Goal: Task Accomplishment & Management: Use online tool/utility

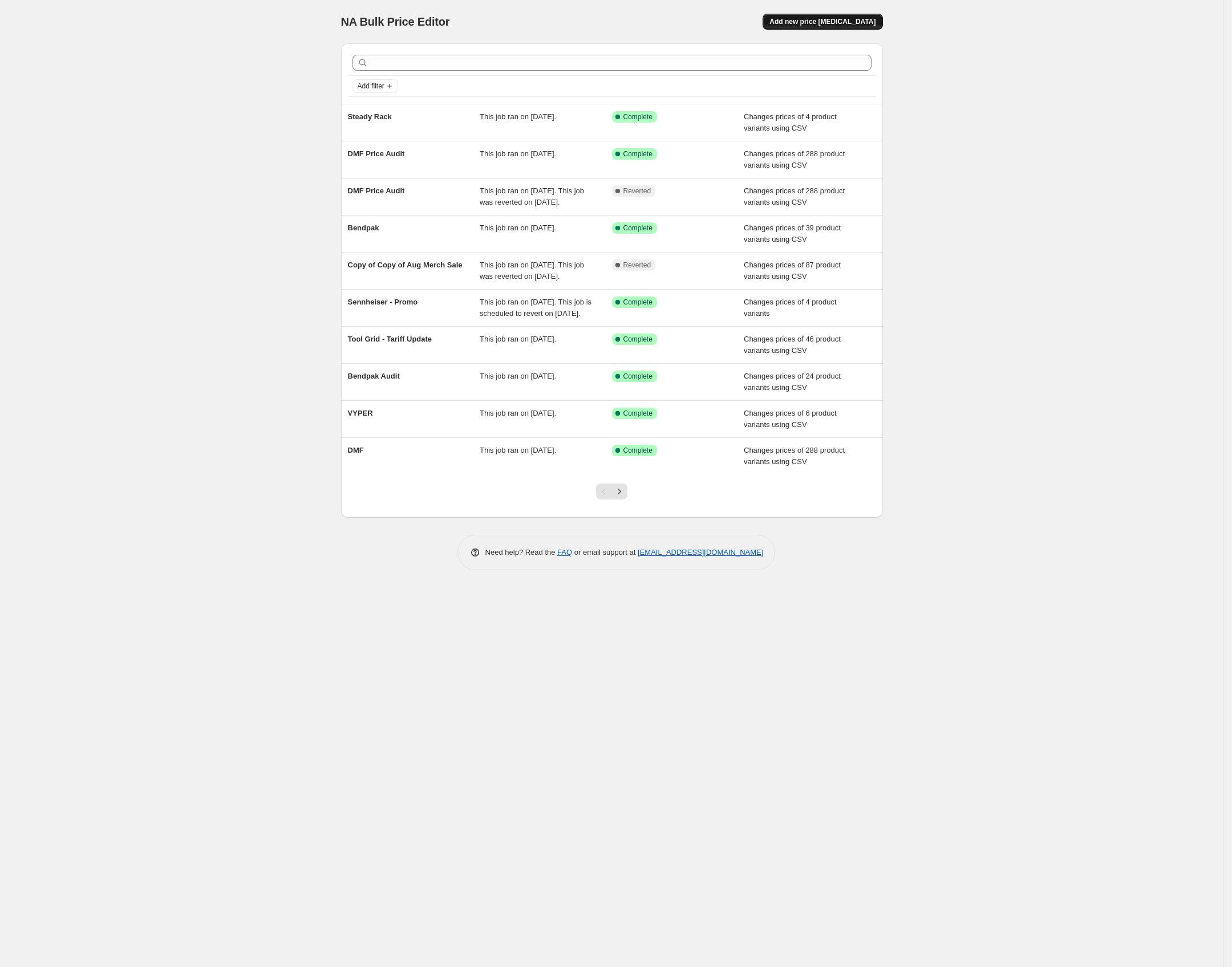
click at [829, 23] on span "Add new price [MEDICAL_DATA]" at bounding box center [822, 22] width 106 height 9
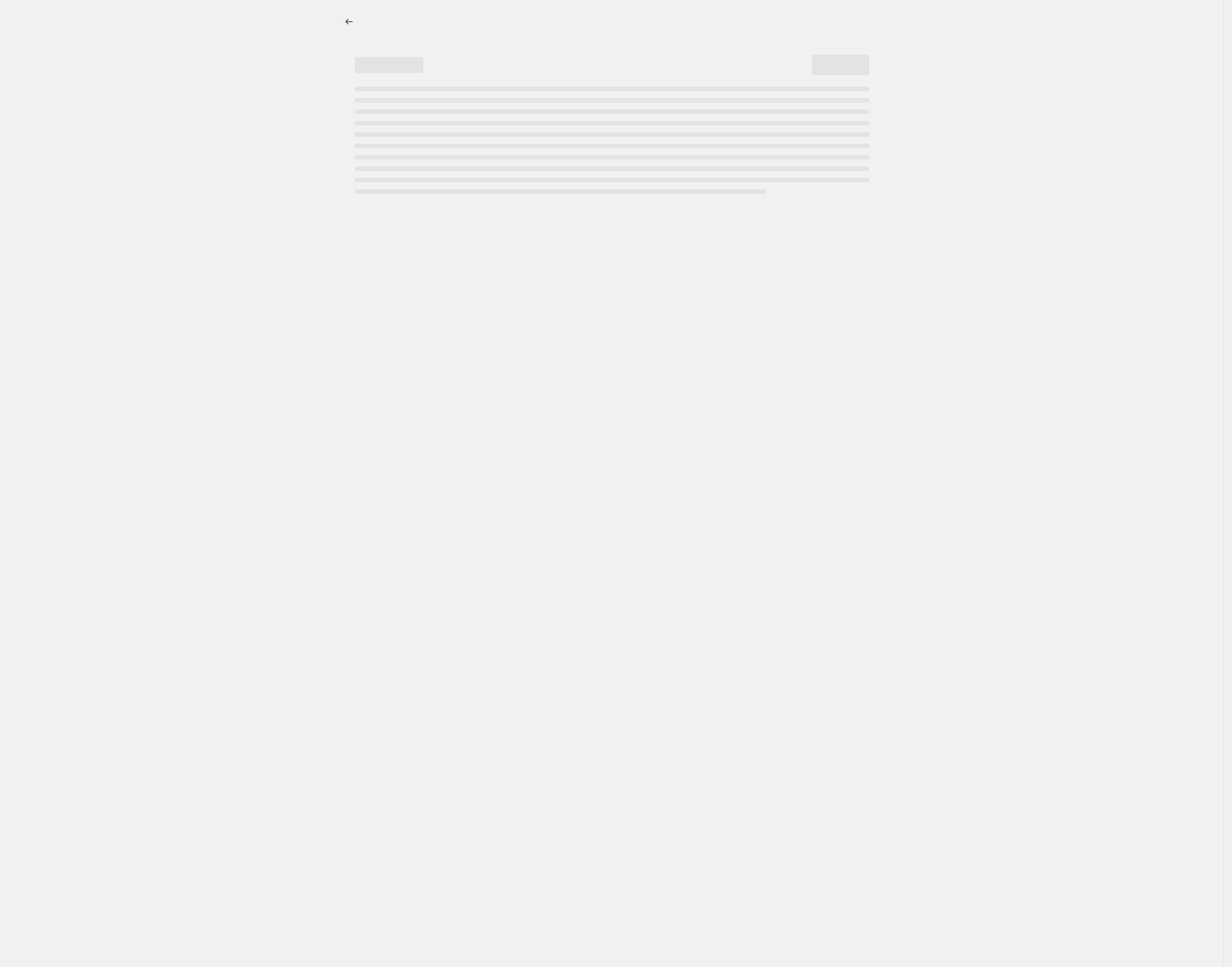
select select "percentage"
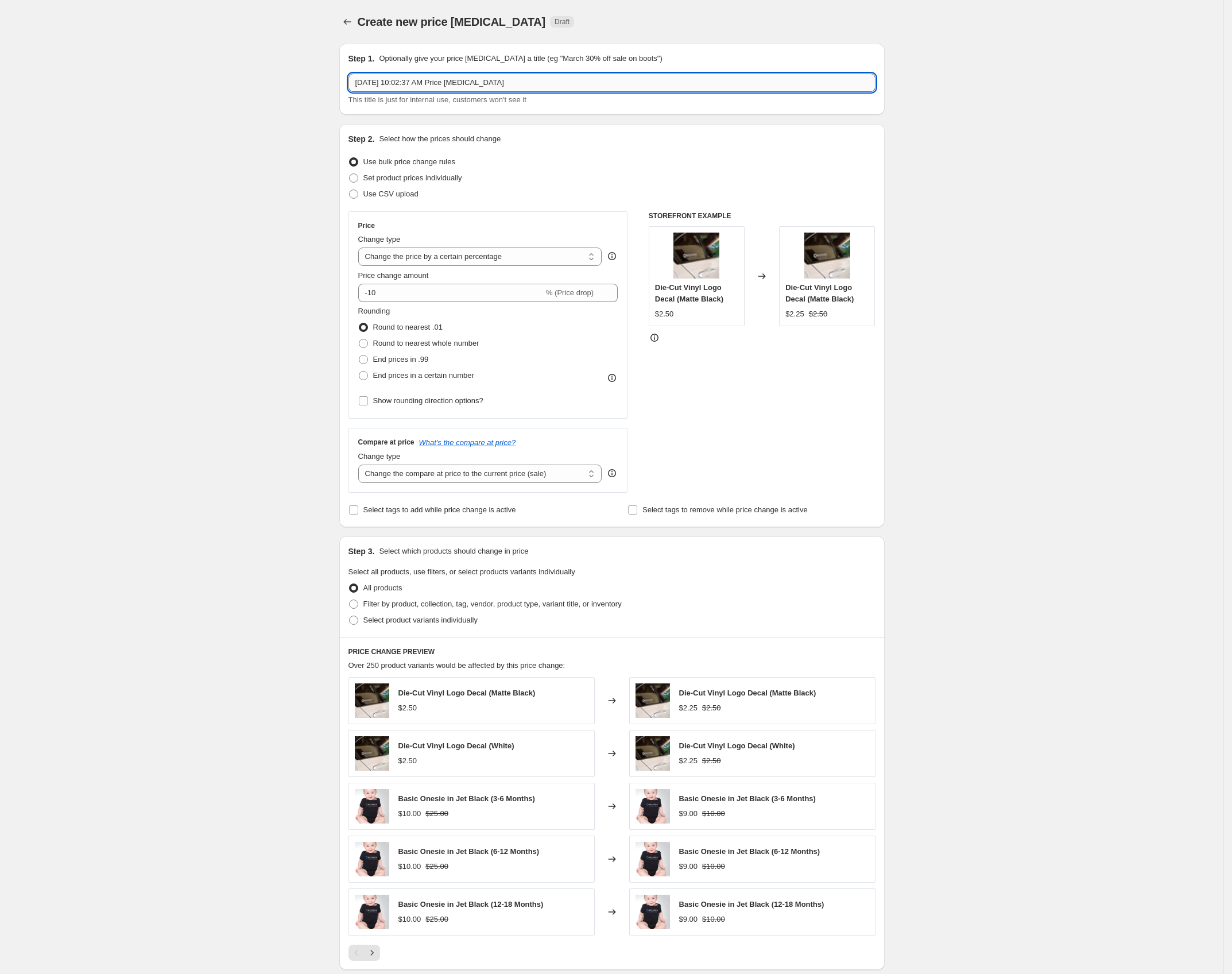
click at [507, 78] on input "[DATE] 10:02:37 AM Price [MEDICAL_DATA]" at bounding box center [611, 82] width 527 height 18
click at [507, 80] on input "[DATE] 10:02:37 AM Price [MEDICAL_DATA]" at bounding box center [611, 82] width 527 height 18
type input "Mosmatic Boom Poles"
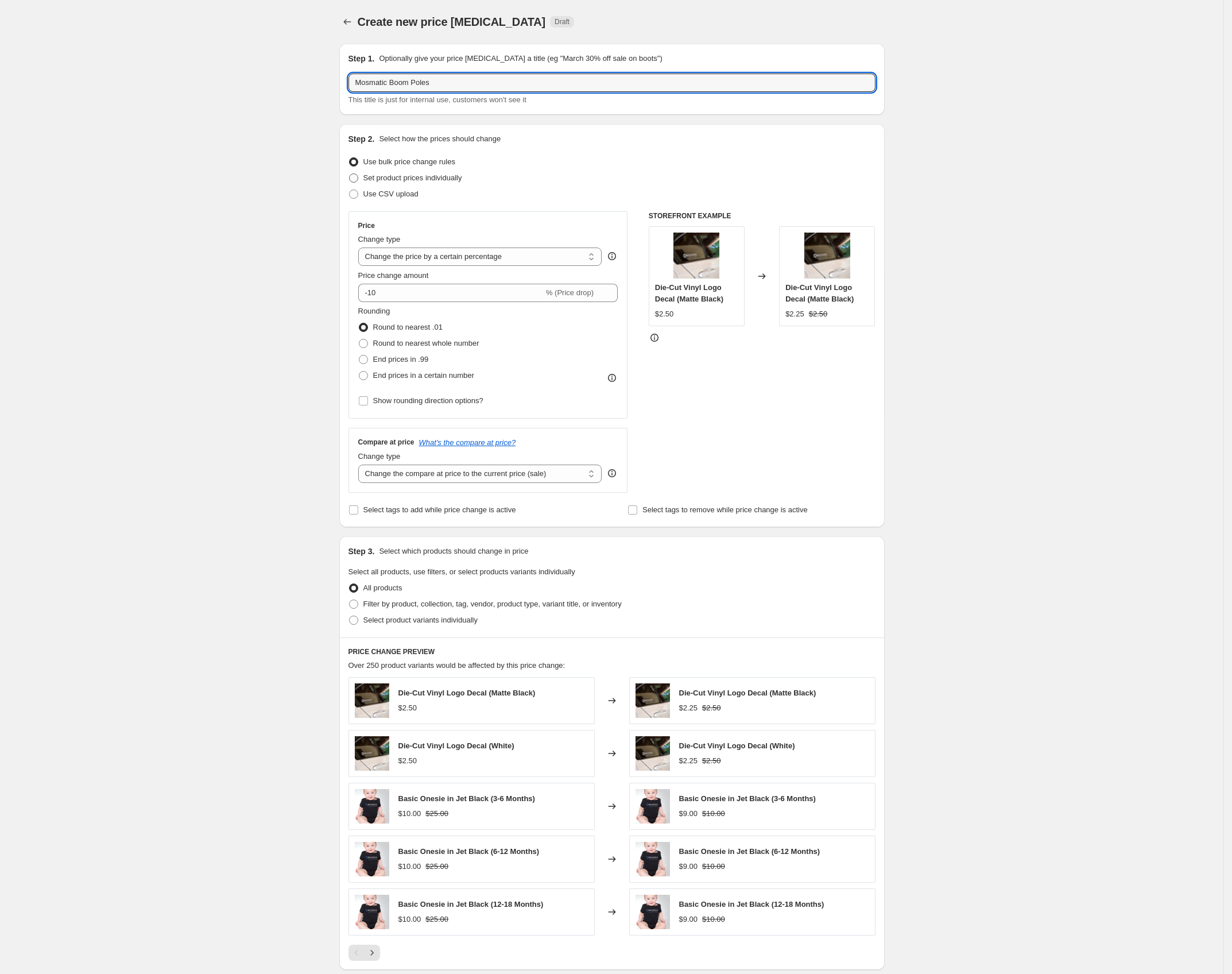
click at [449, 176] on span "Set product prices individually" at bounding box center [413, 177] width 98 height 9
click at [350, 174] on input "Set product prices individually" at bounding box center [349, 173] width 1 height 1
radio input "true"
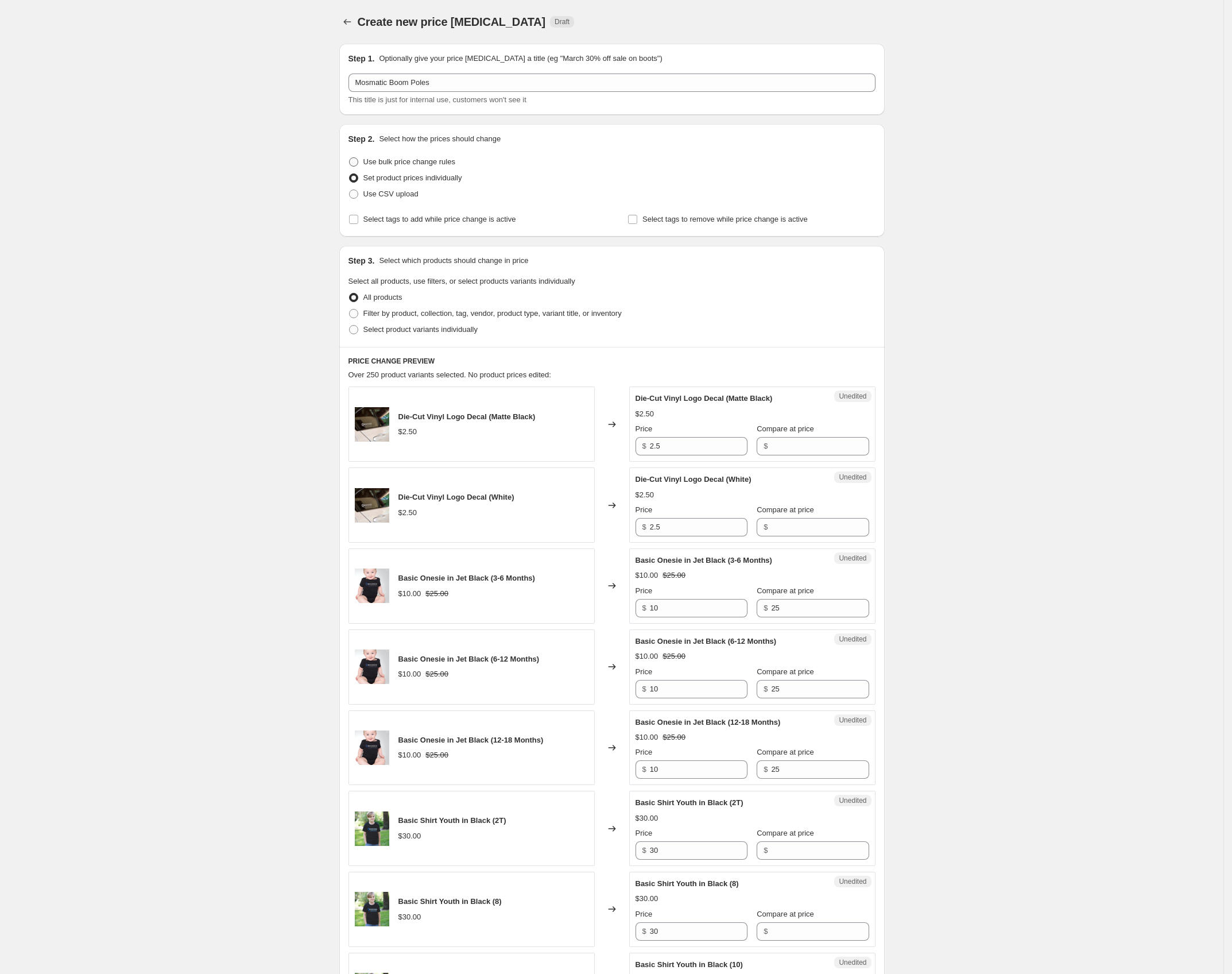
click at [438, 158] on span "Use bulk price change rules" at bounding box center [409, 161] width 92 height 9
click at [350, 158] on input "Use bulk price change rules" at bounding box center [349, 157] width 1 height 1
radio input "true"
select select "percentage"
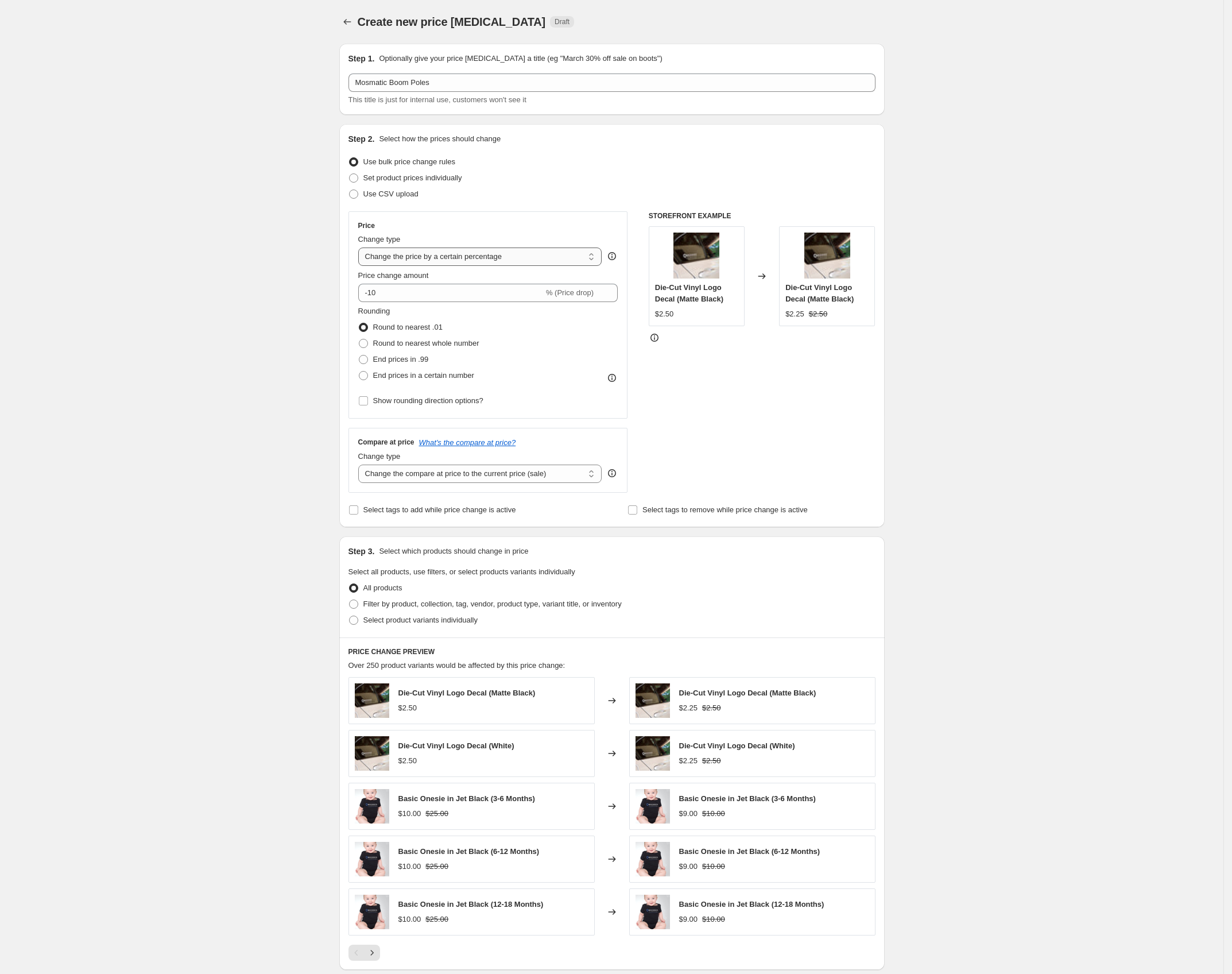
click at [436, 257] on select "Change the price to a certain amount Change the price by a certain amount Chang…" at bounding box center [481, 257] width 244 height 18
click at [412, 294] on input "-10" at bounding box center [451, 292] width 185 height 18
type input "24"
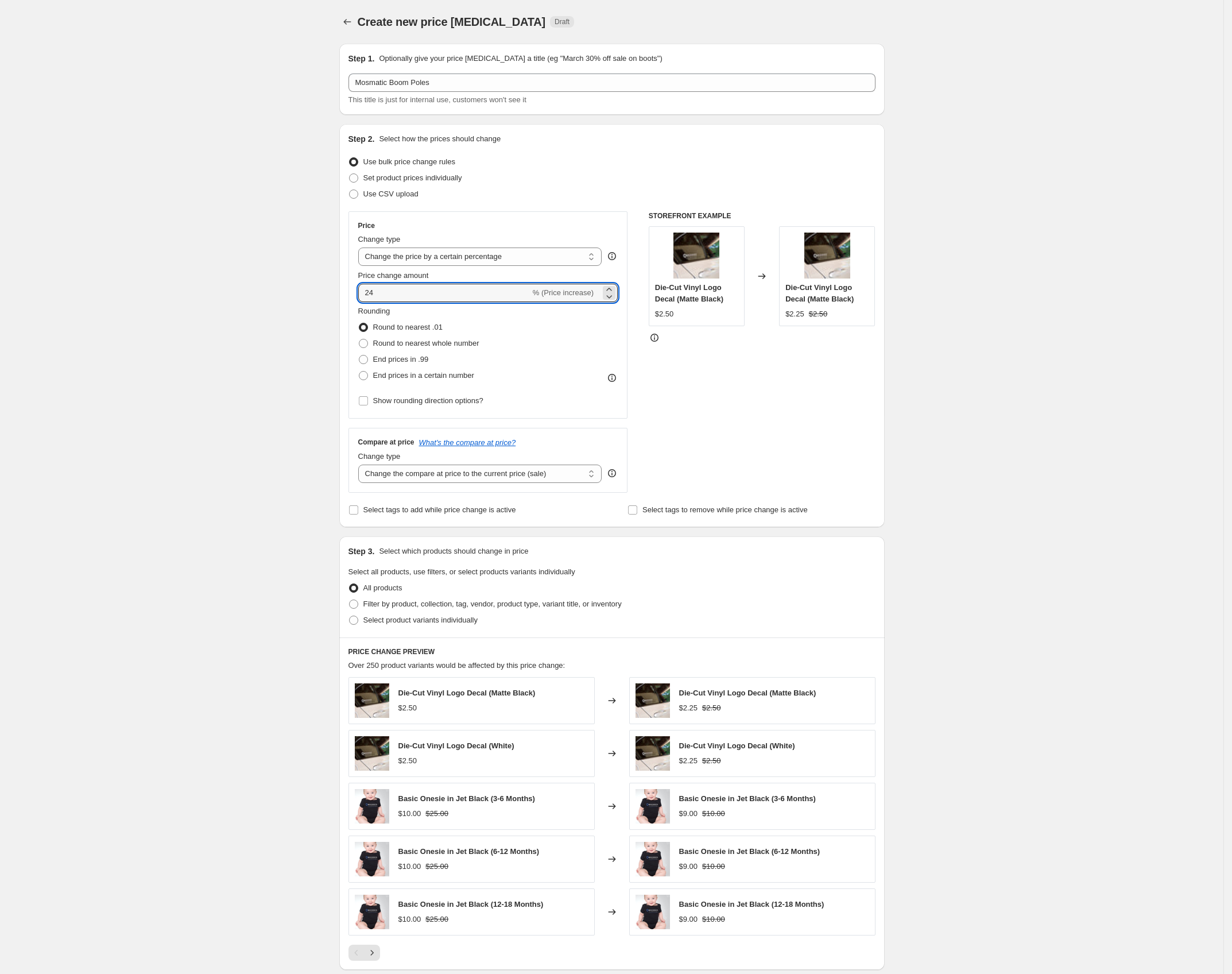
click at [298, 310] on div "Create new price [MEDICAL_DATA]. This page is ready Create new price [MEDICAL_D…" at bounding box center [611, 606] width 1223 height 1213
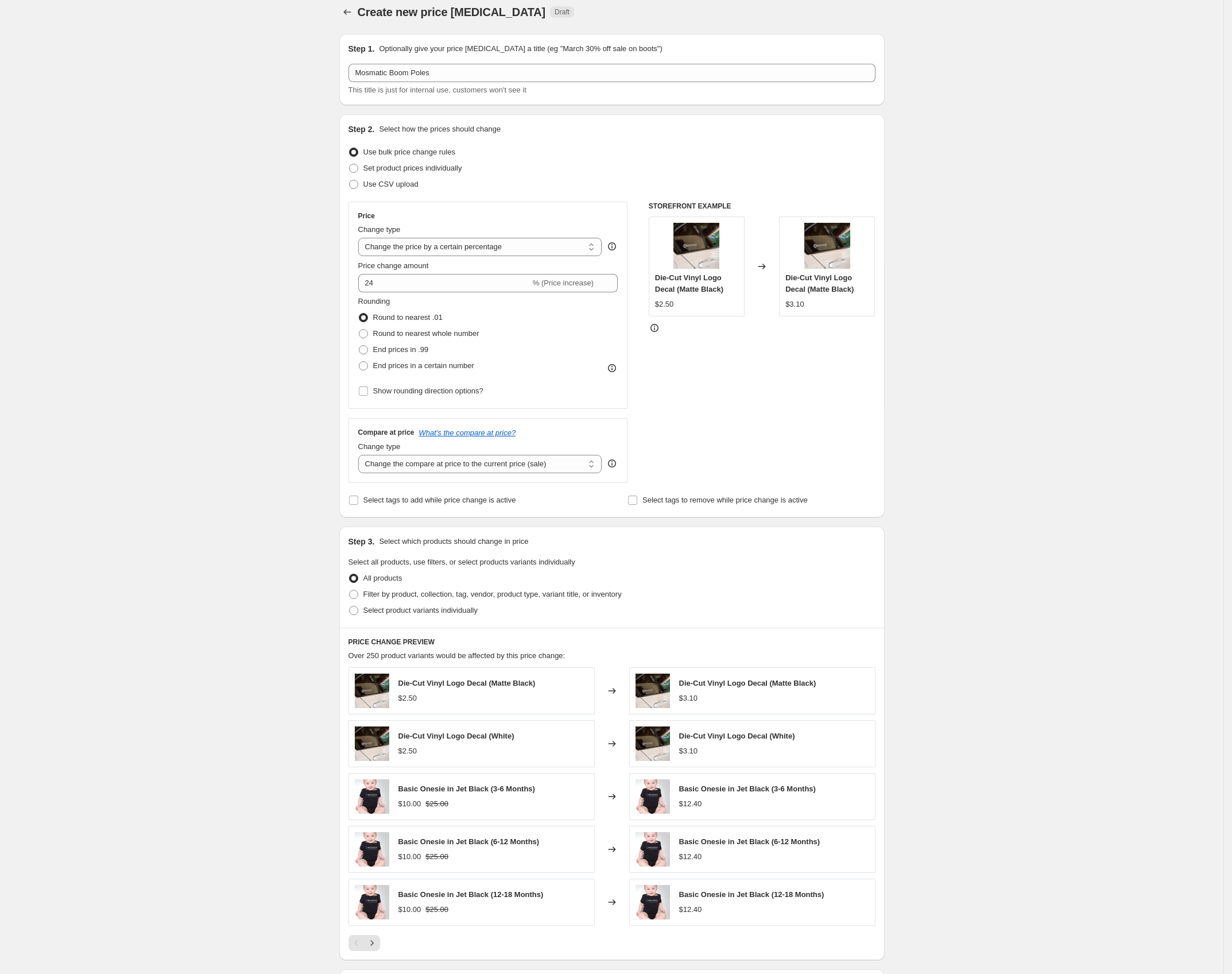
scroll to position [63, 0]
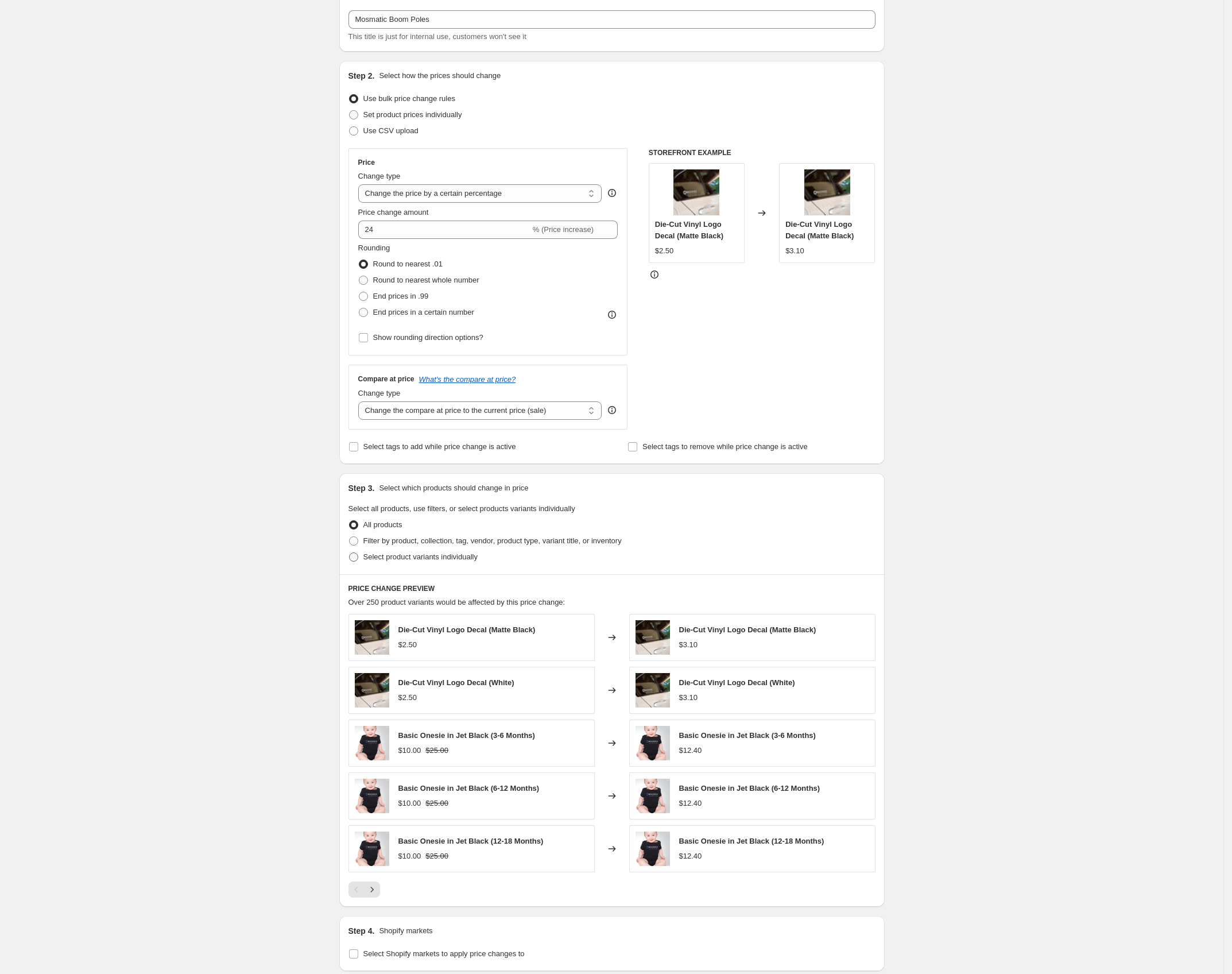
click at [418, 560] on span "Select product variants individually" at bounding box center [420, 557] width 114 height 9
click at [350, 553] on input "Select product variants individually" at bounding box center [349, 553] width 1 height 1
radio input "true"
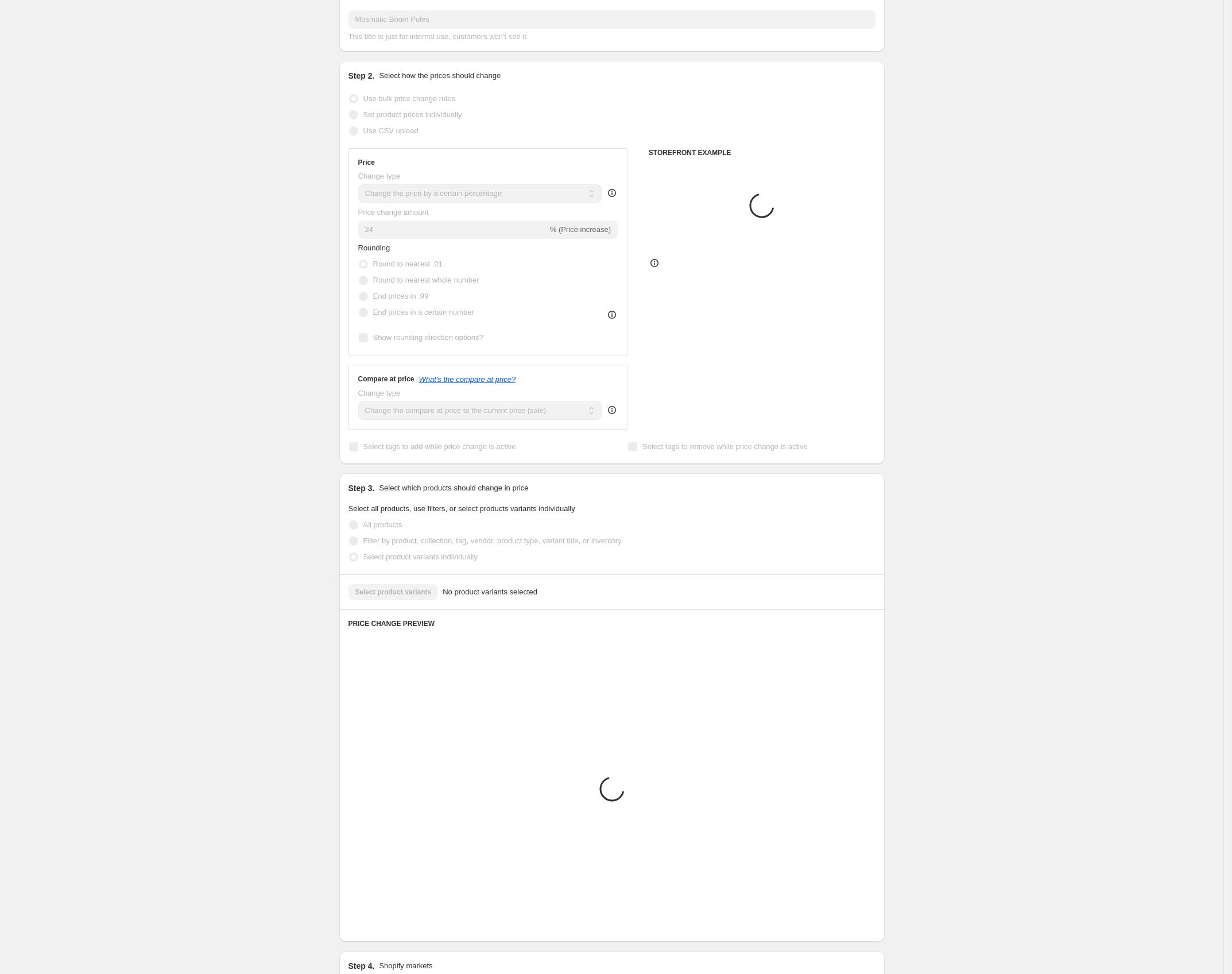
scroll to position [0, 0]
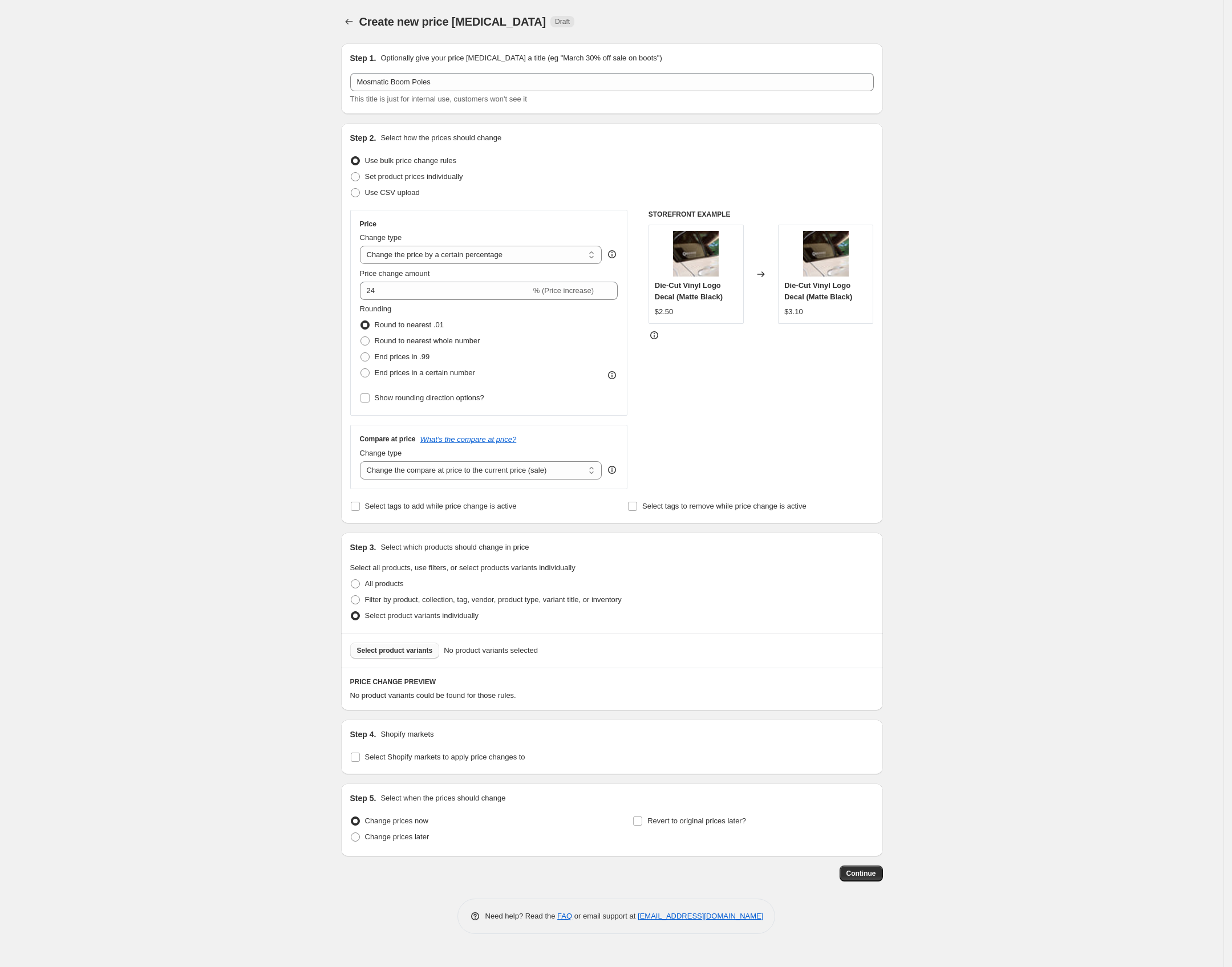
click at [401, 654] on span "Select product variants" at bounding box center [395, 651] width 76 height 9
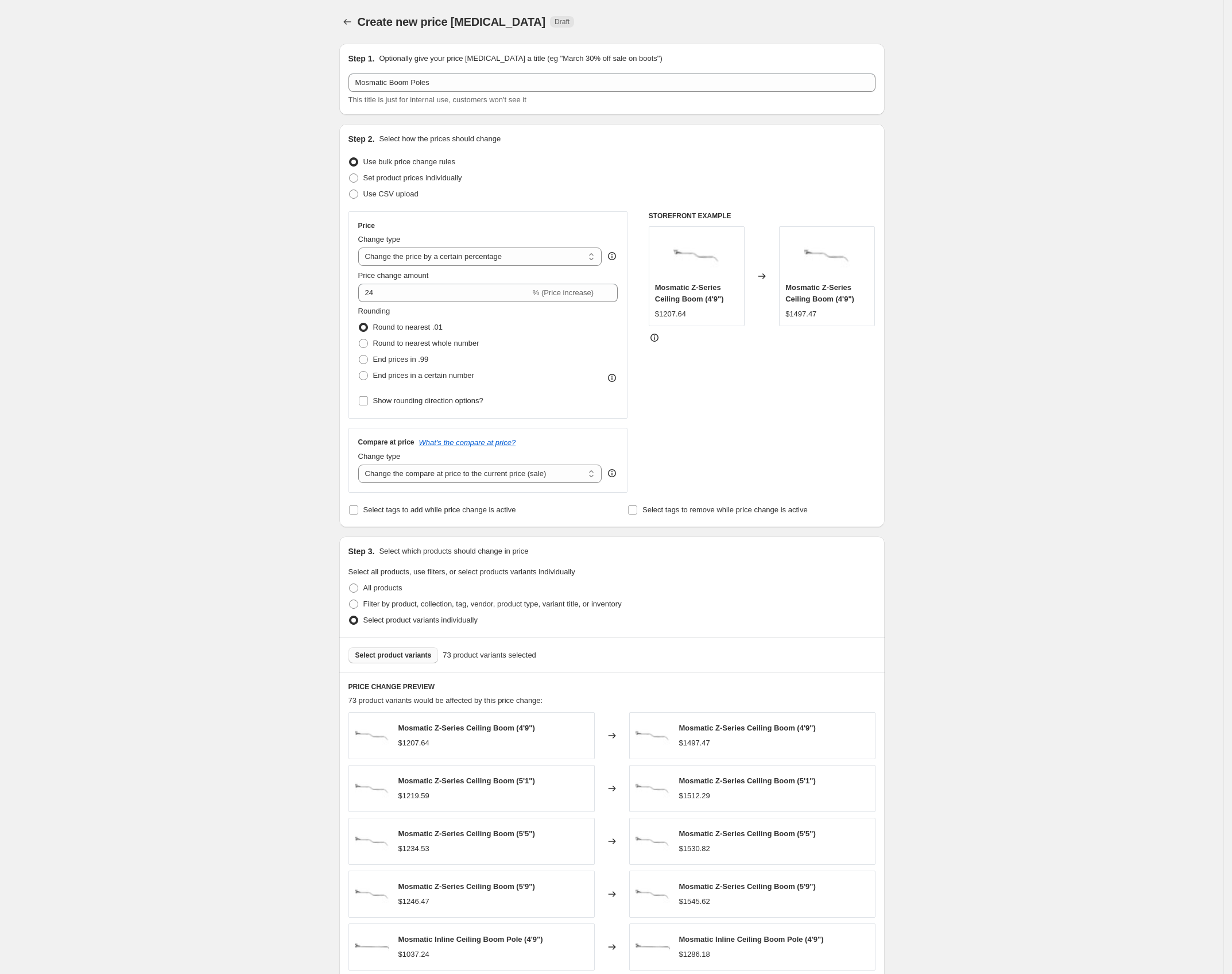
scroll to position [276, 0]
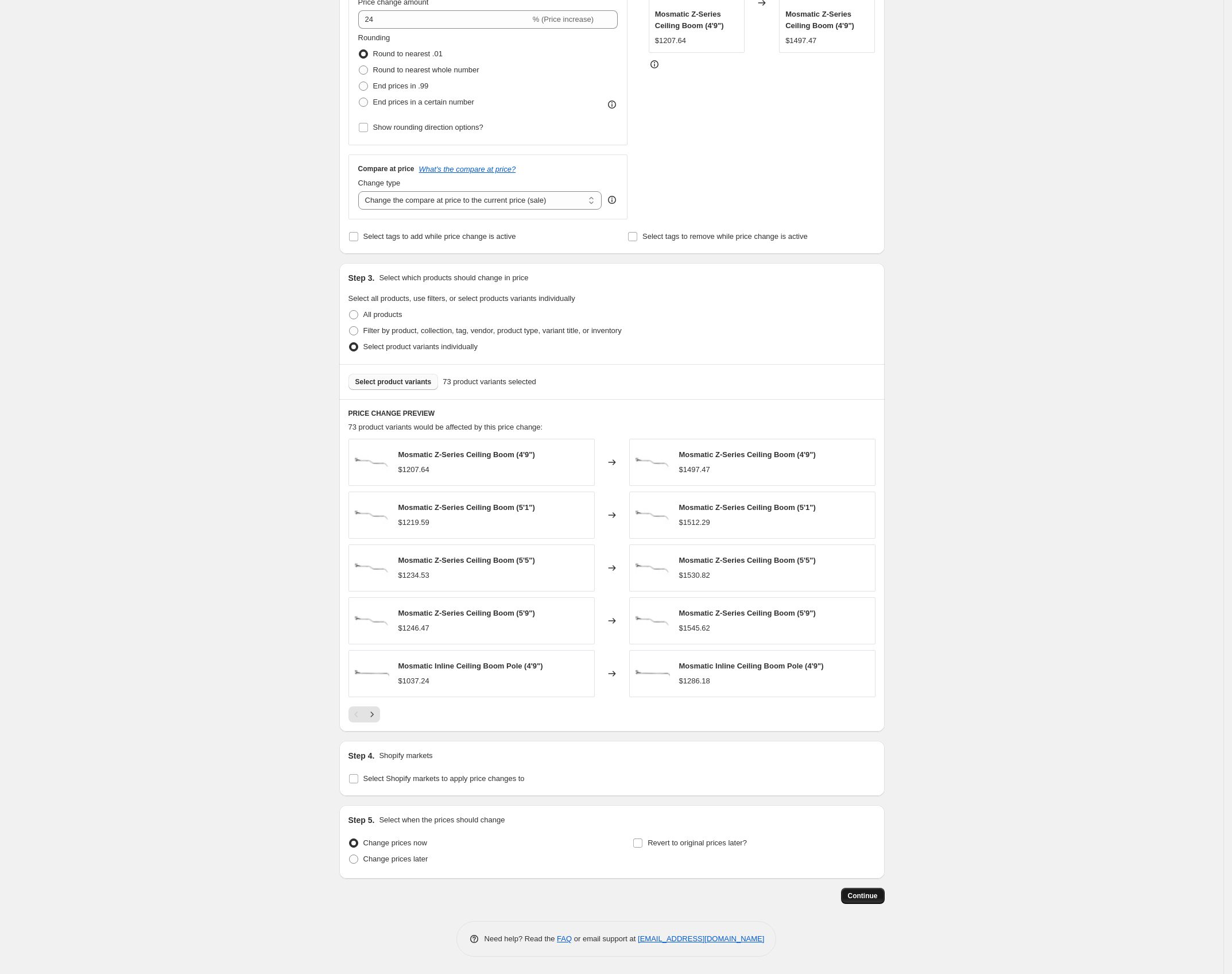
click at [866, 897] on span "Continue" at bounding box center [863, 896] width 30 height 9
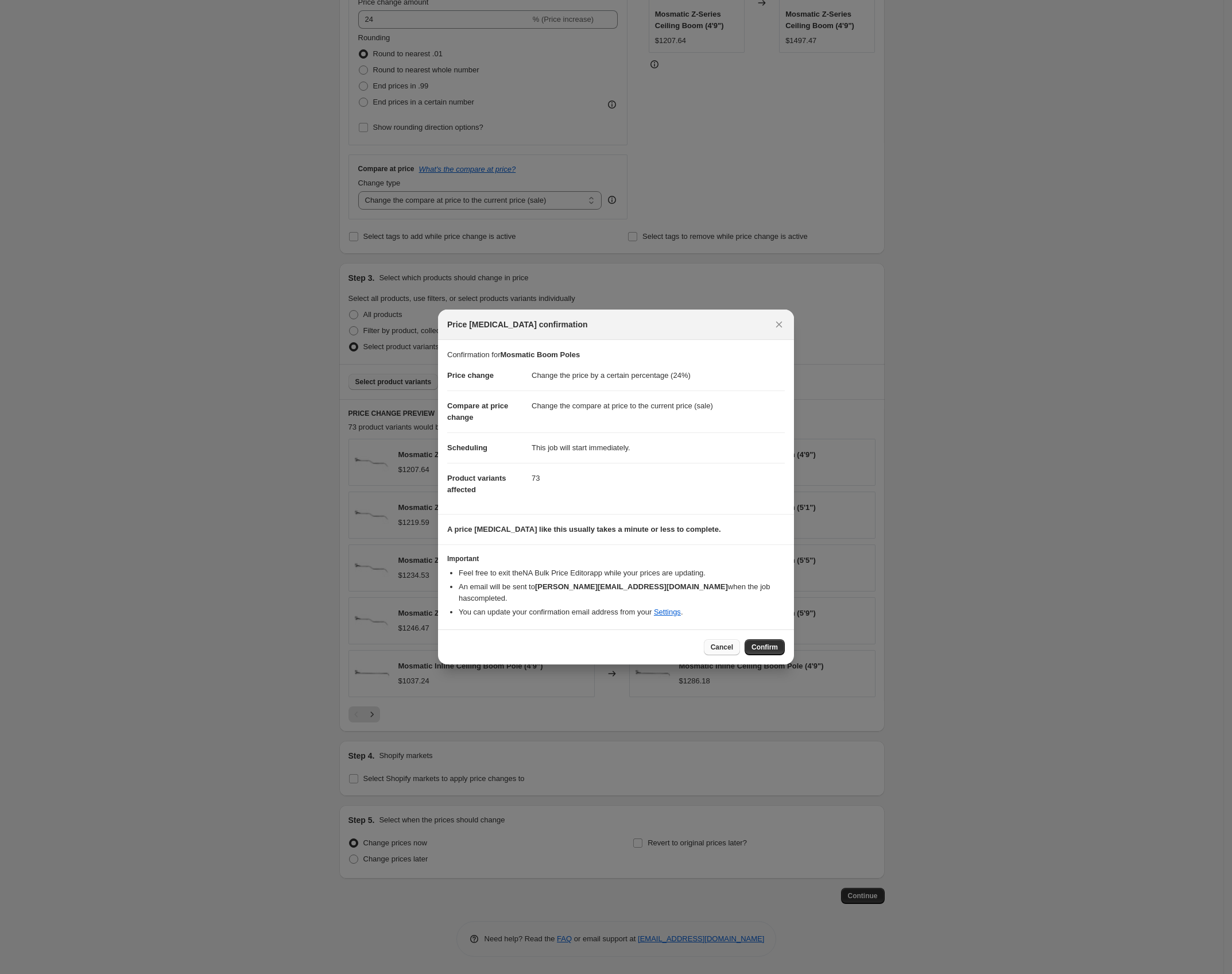
click at [718, 643] on span "Cancel" at bounding box center [722, 647] width 23 height 9
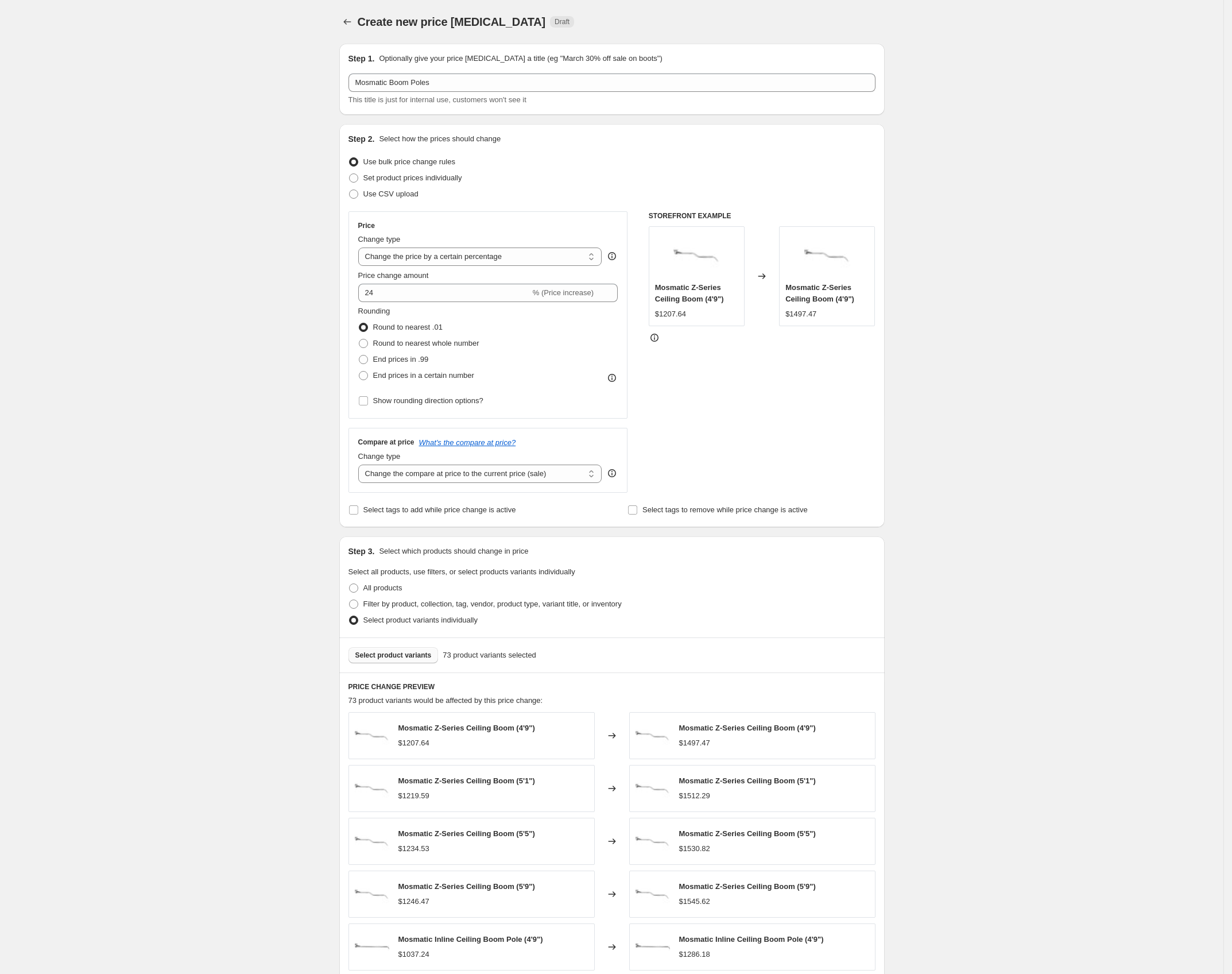
scroll to position [9, 0]
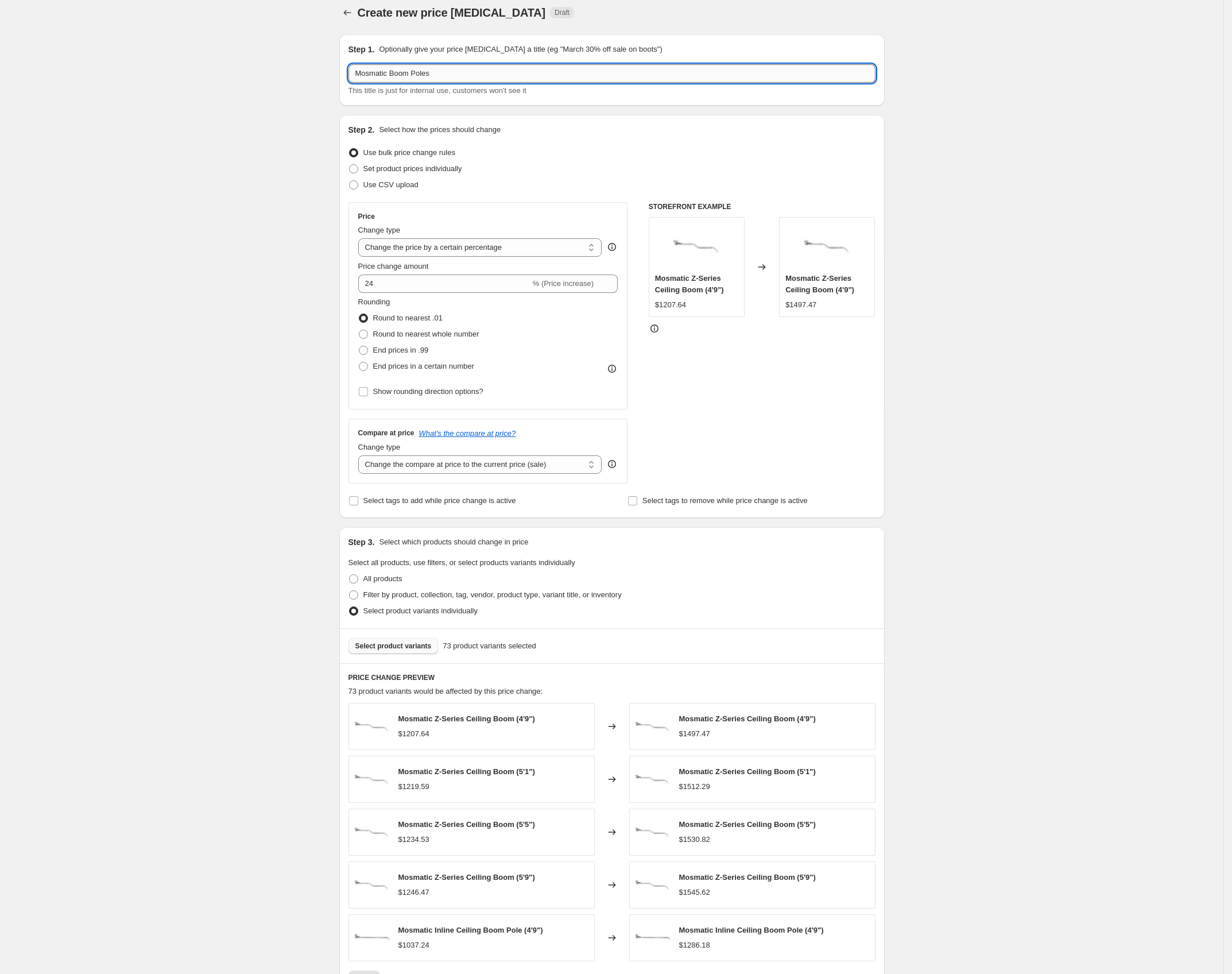
drag, startPoint x: 394, startPoint y: 71, endPoint x: 502, endPoint y: 72, distance: 108.0
click at [502, 72] on input "Mosmatic Boom Poles" at bounding box center [611, 73] width 527 height 18
click at [485, 71] on input "Mosmatic Boom Poles" at bounding box center [611, 73] width 527 height 18
drag, startPoint x: 472, startPoint y: 74, endPoint x: 396, endPoint y: 72, distance: 76.0
click at [396, 72] on input "Mosmatic Boom Poles" at bounding box center [611, 73] width 527 height 18
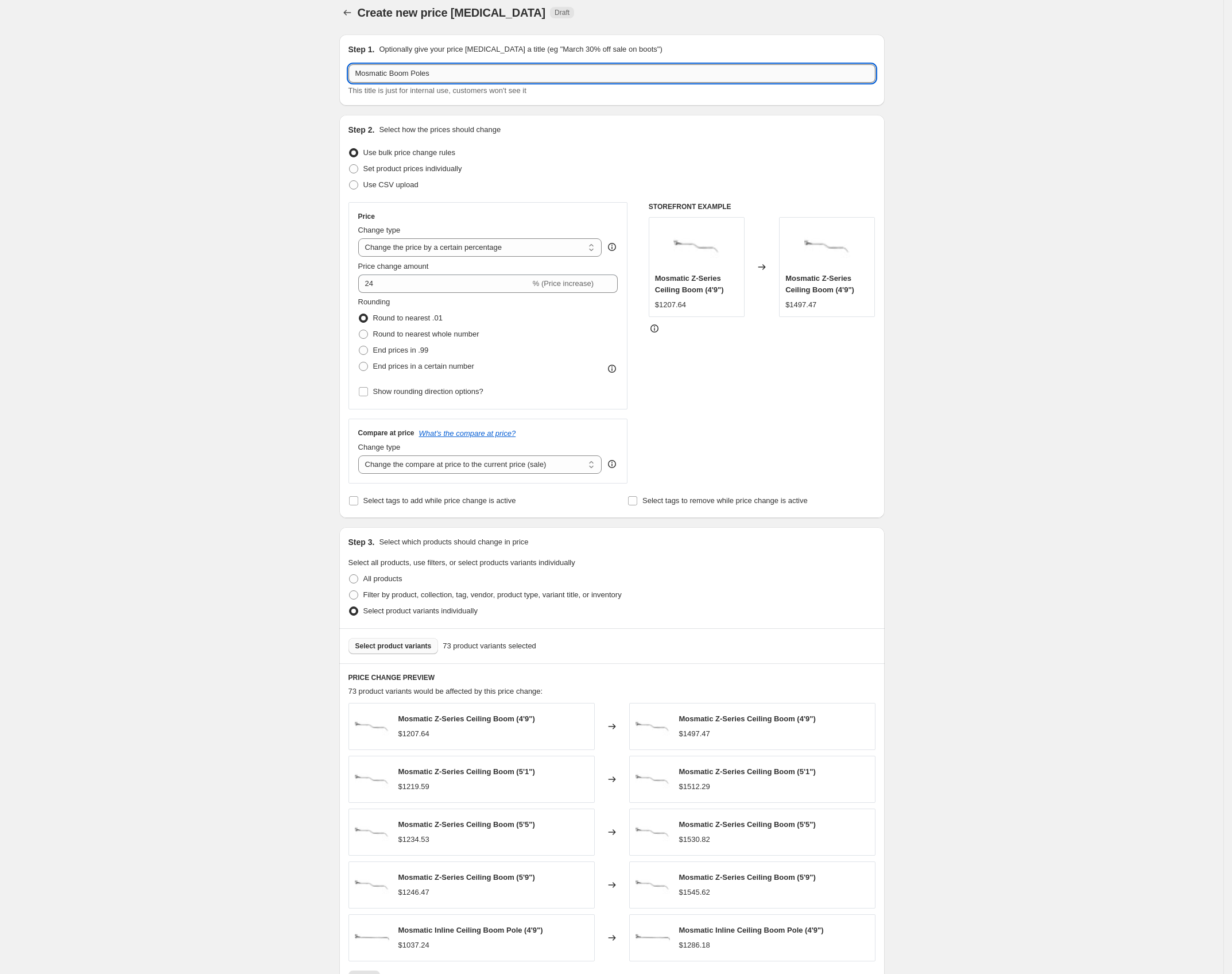
click at [400, 74] on input "Mosmatic Boom Poles" at bounding box center [611, 73] width 527 height 18
click at [382, 186] on span "Use CSV upload" at bounding box center [391, 185] width 55 height 9
click at [350, 181] on input "Use CSV upload" at bounding box center [349, 181] width 1 height 1
radio input "true"
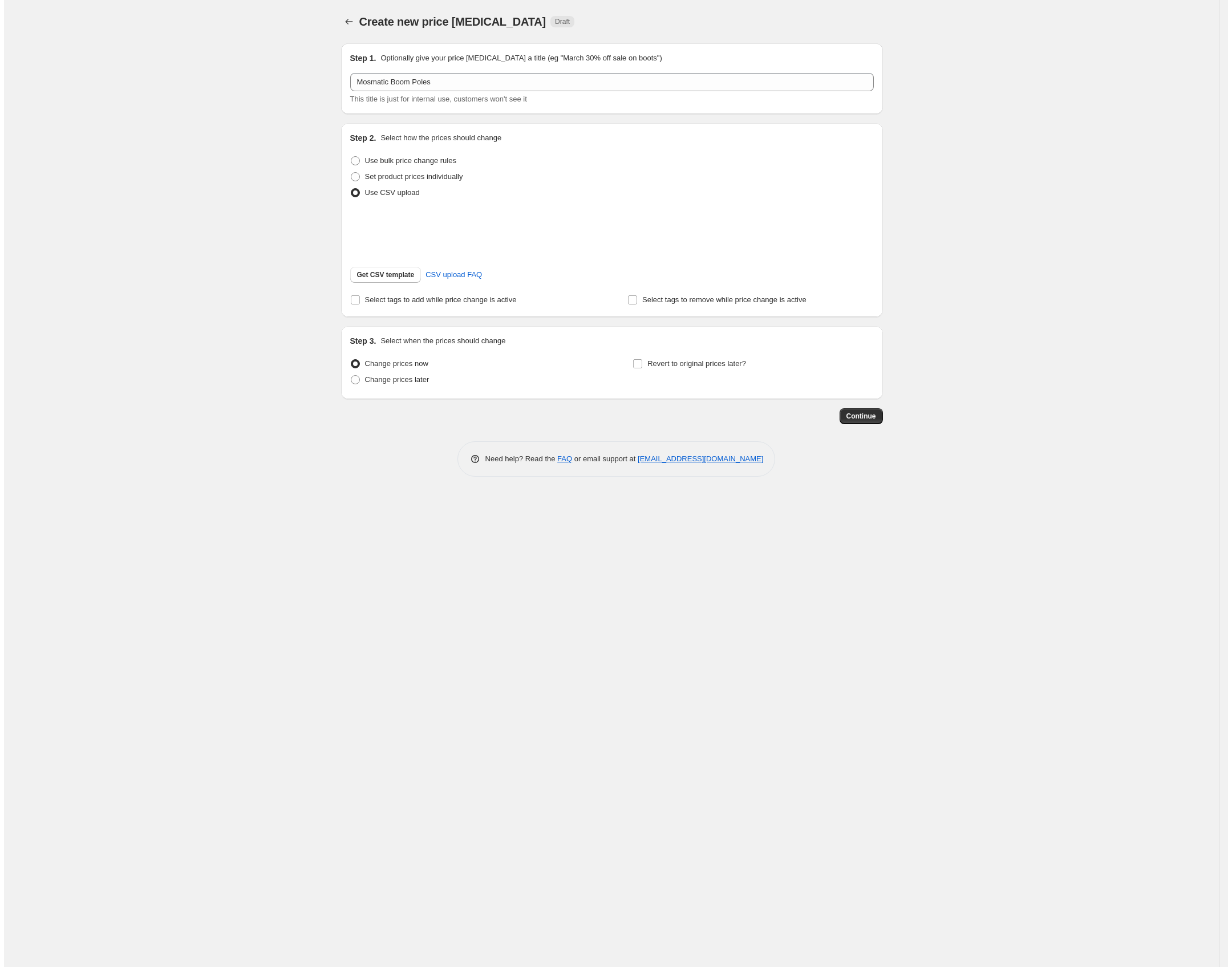
scroll to position [0, 0]
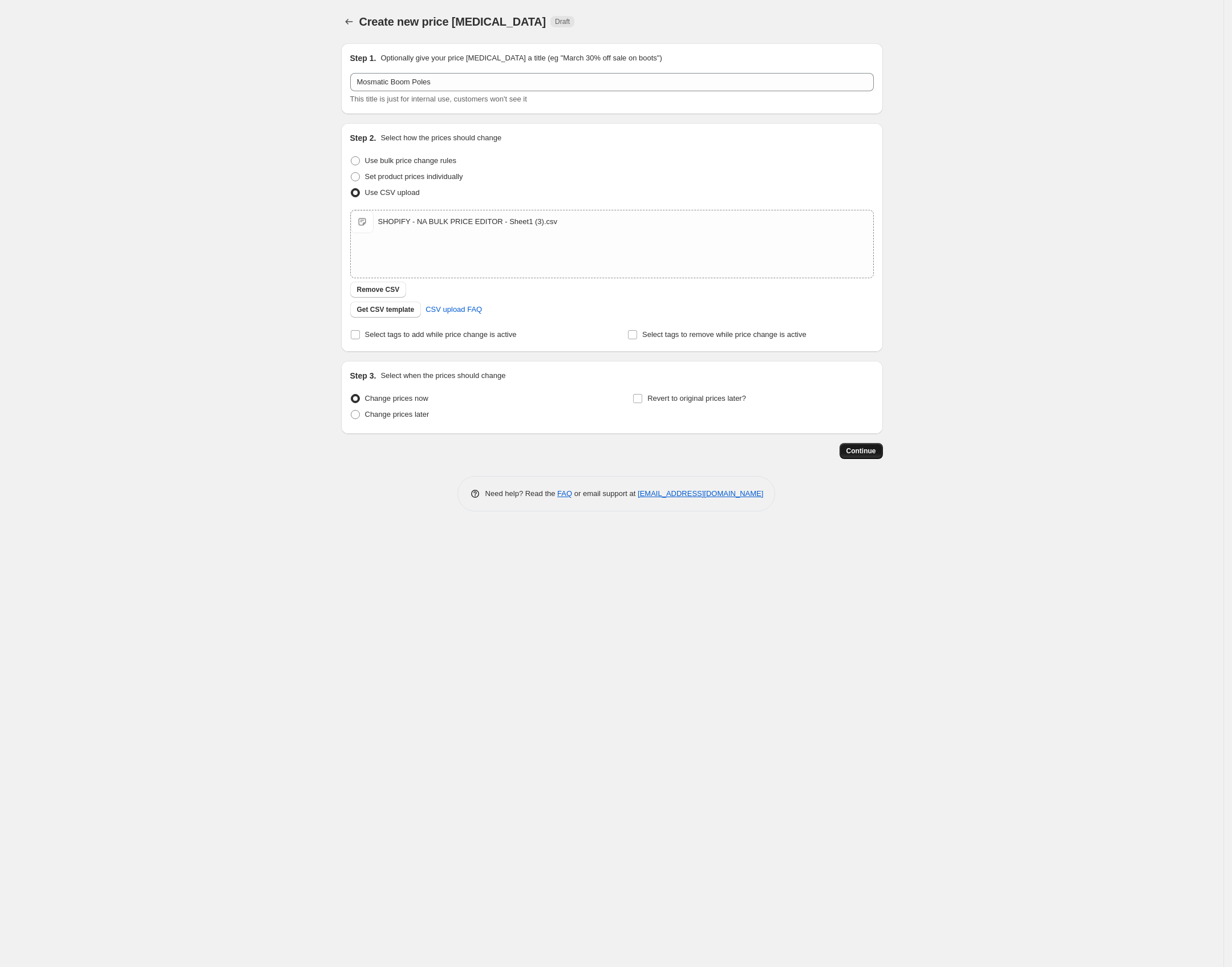
click at [864, 454] on span "Continue" at bounding box center [862, 451] width 30 height 9
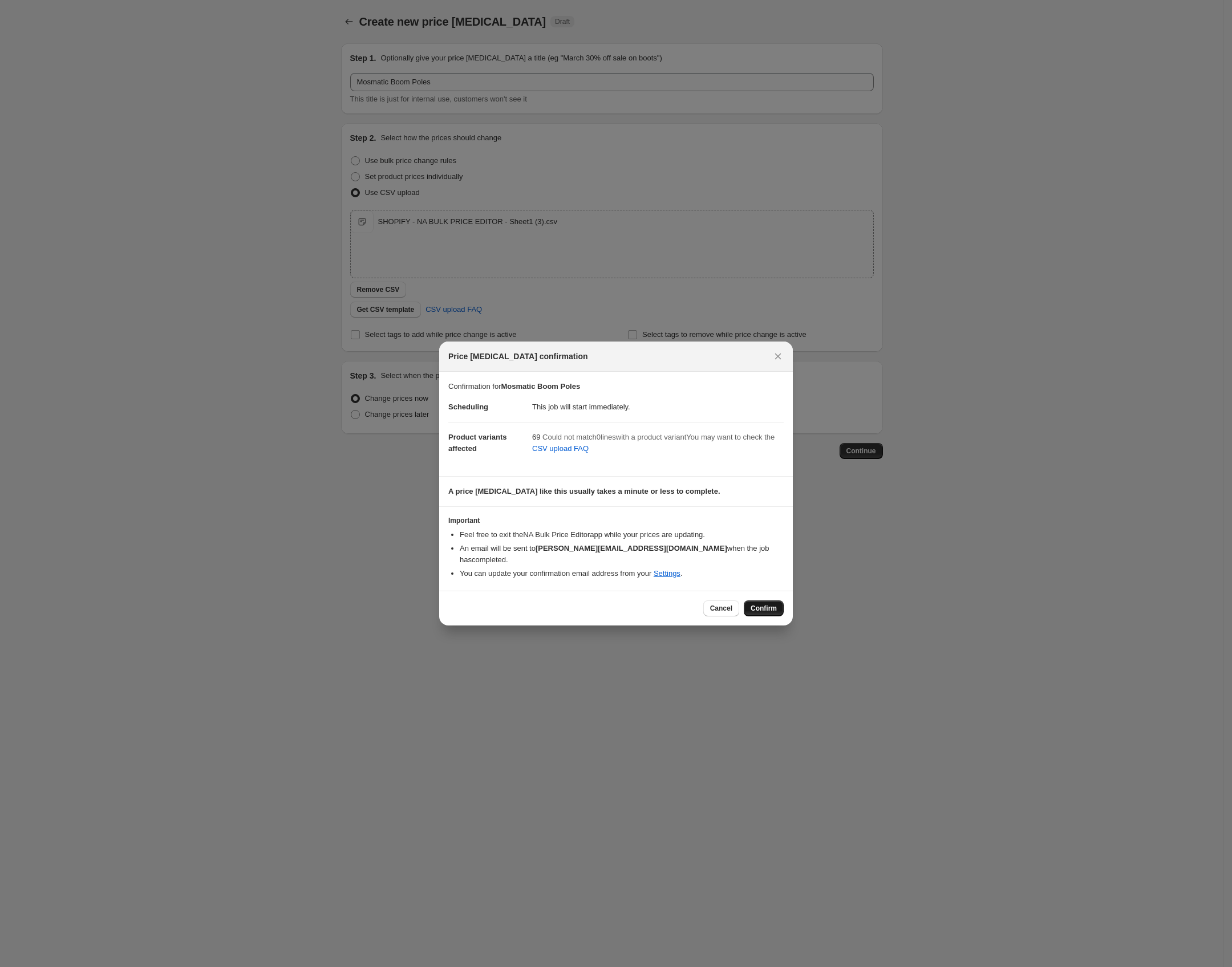
click at [762, 605] on span "Confirm" at bounding box center [764, 609] width 26 height 9
